Goal: Check status: Check status

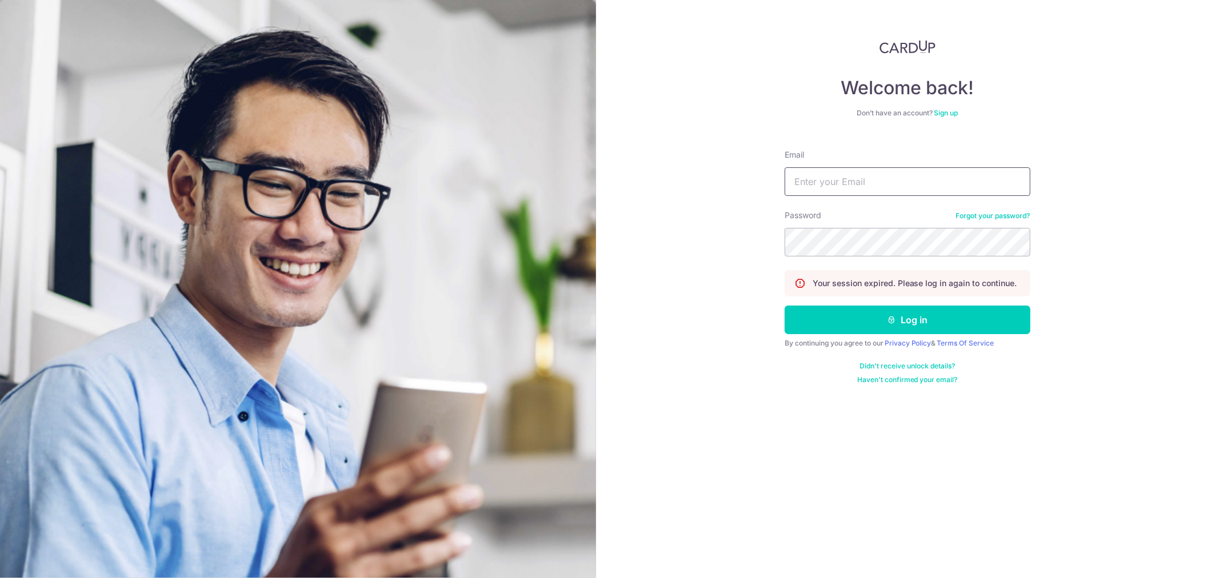
click at [895, 177] on input "Email" at bounding box center [908, 181] width 246 height 29
type input "justin@thepaperbunny.com"
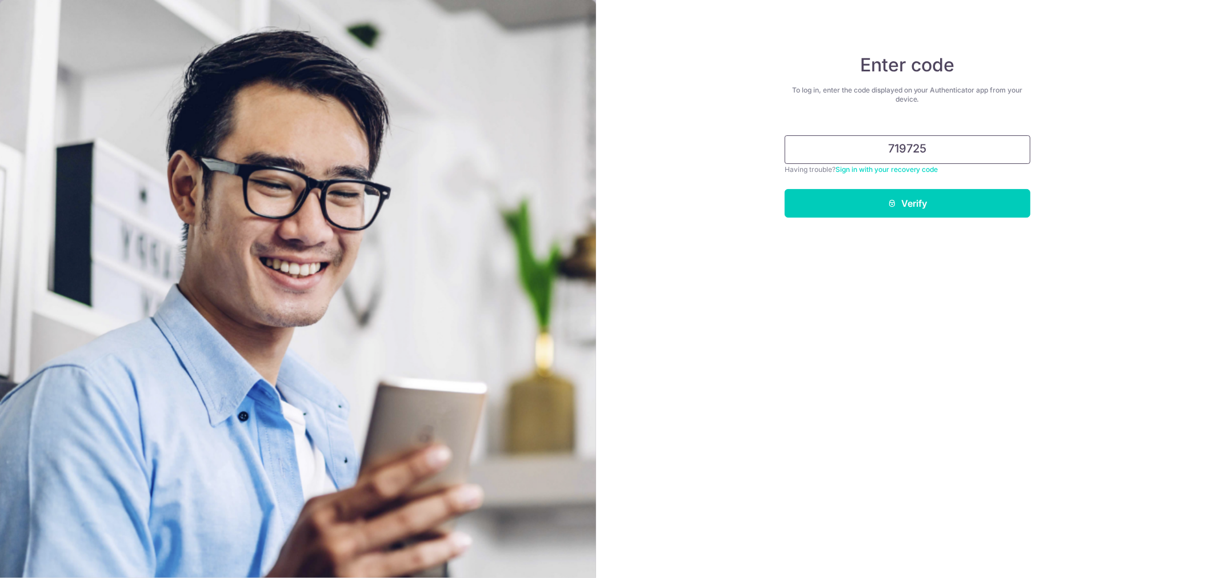
type input "719725"
click at [785, 189] on button "Verify" at bounding box center [908, 203] width 246 height 29
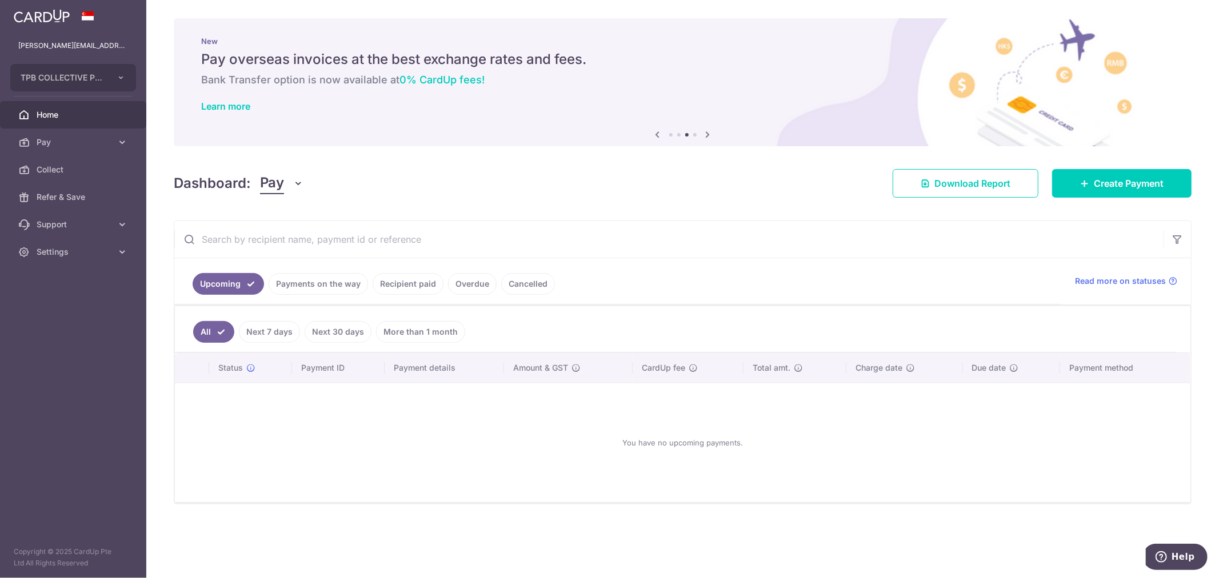
click at [335, 287] on link "Payments on the way" at bounding box center [318, 284] width 99 height 22
